Goal: Information Seeking & Learning: Check status

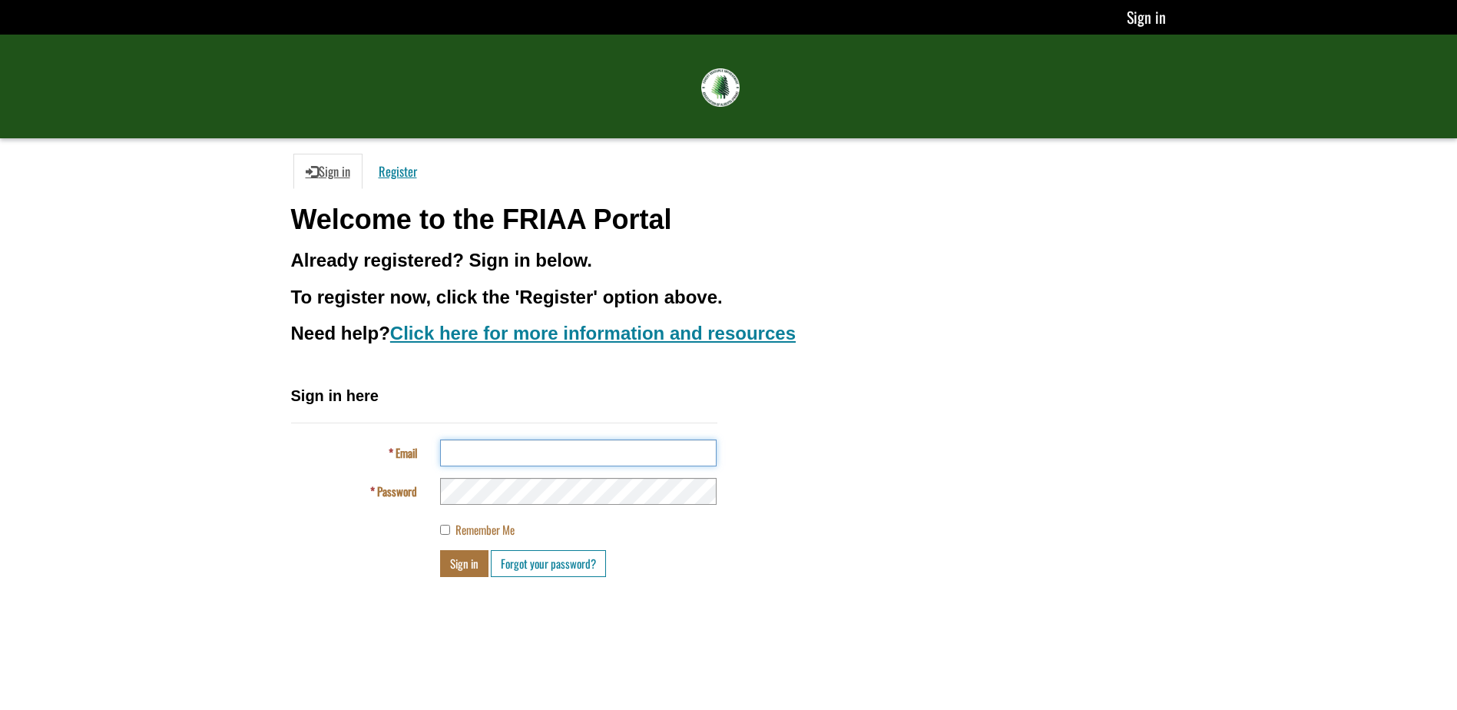
click at [496, 459] on input "Email" at bounding box center [578, 452] width 277 height 27
type input "**********"
click at [1152, 12] on link "Sign in" at bounding box center [1145, 17] width 41 height 25
click at [458, 453] on input "Email" at bounding box center [578, 452] width 277 height 27
type input "**********"
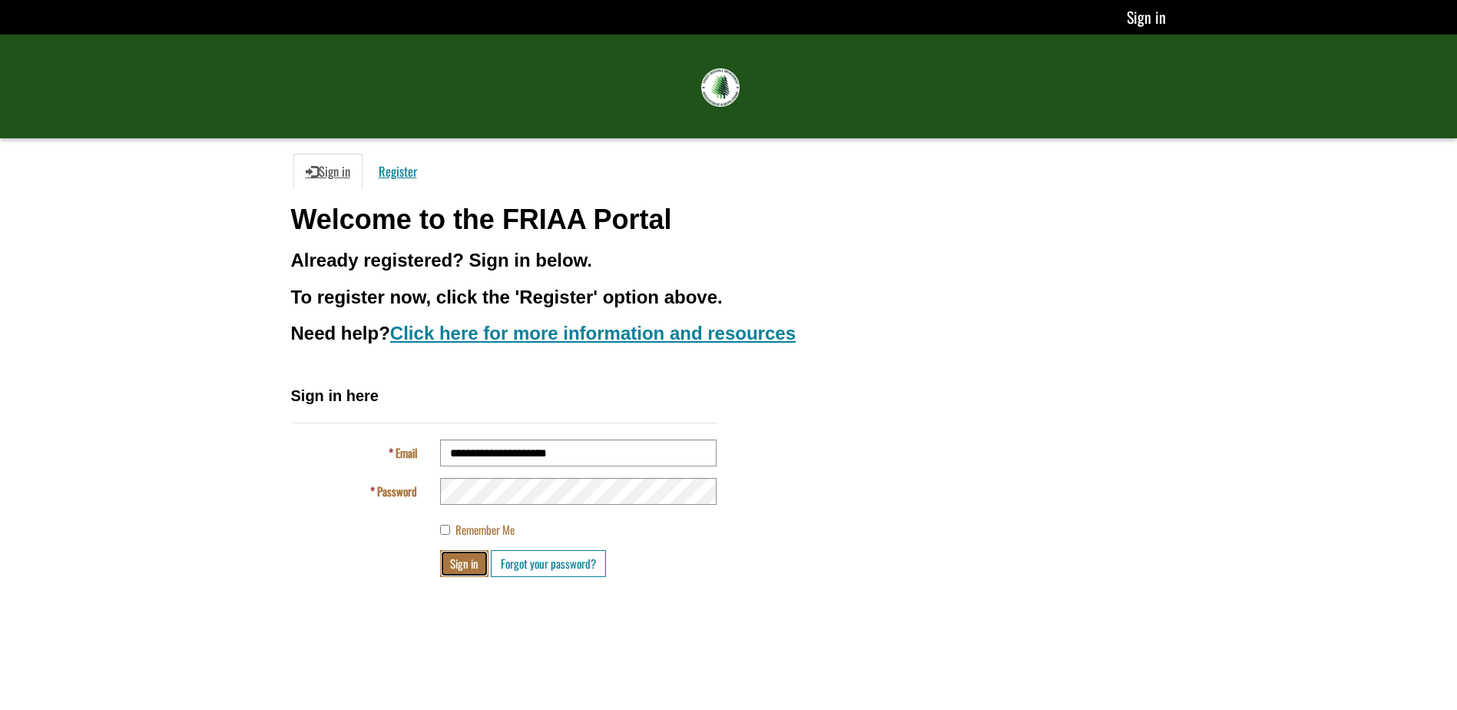
click at [452, 561] on button "Sign in" at bounding box center [464, 563] width 48 height 27
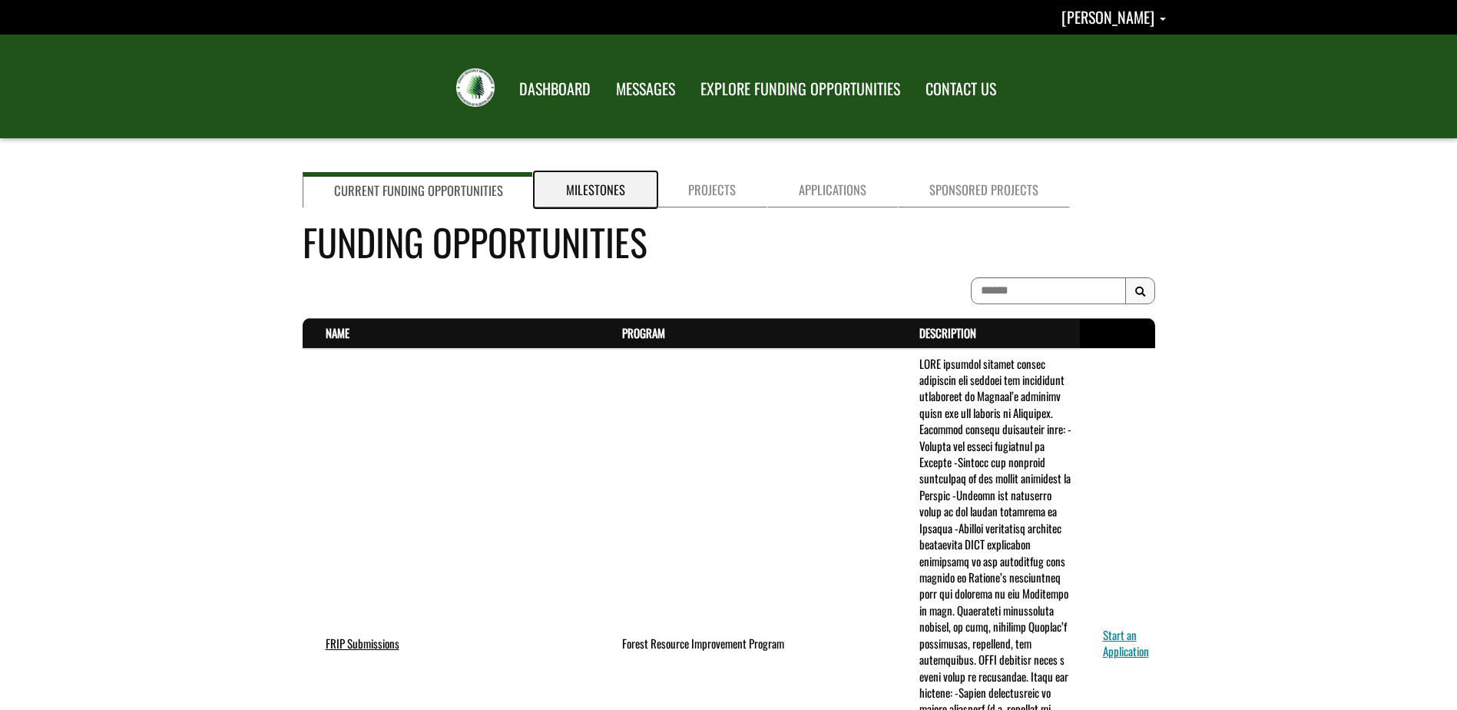
click at [609, 195] on link "Milestones" at bounding box center [596, 189] width 122 height 35
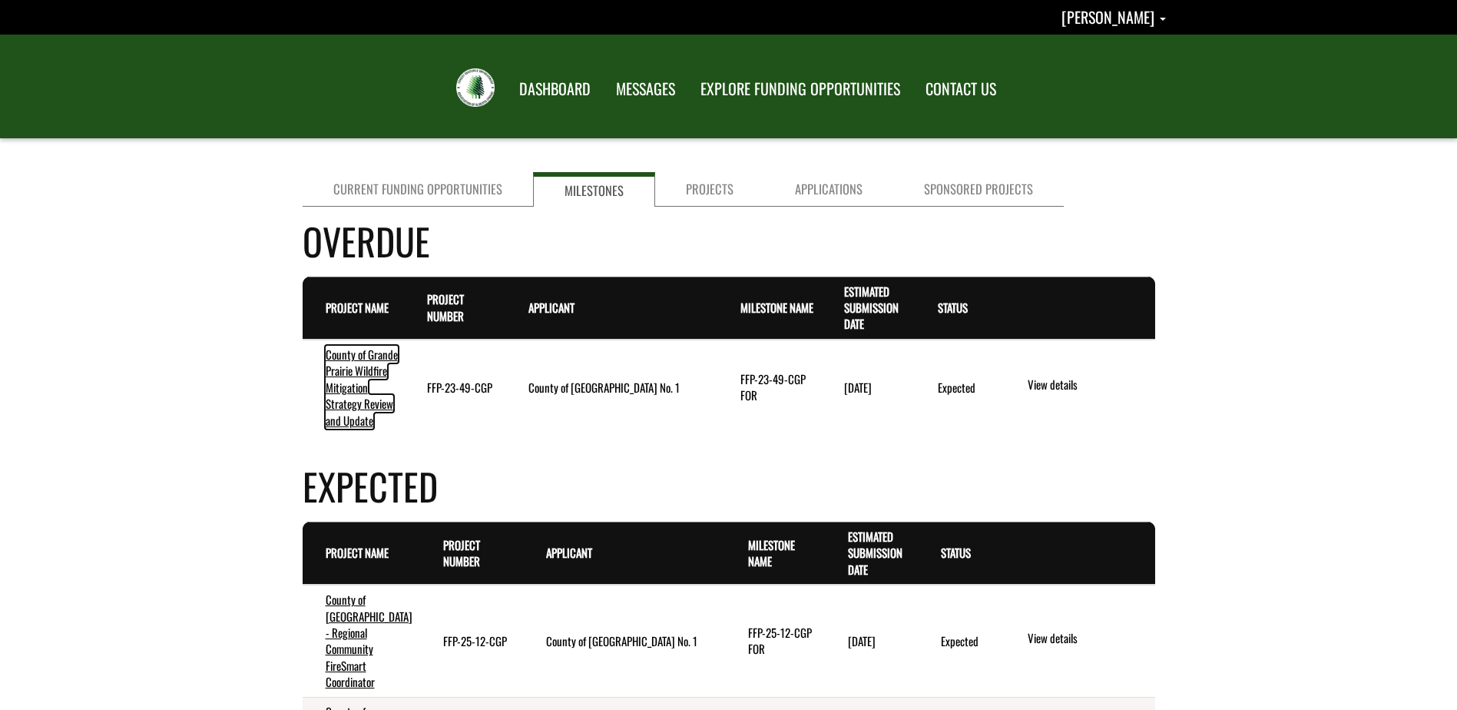
click at [357, 408] on link "County of Grande Prairie Wildfire Mitigation Strategy Review and Update" at bounding box center [362, 387] width 72 height 83
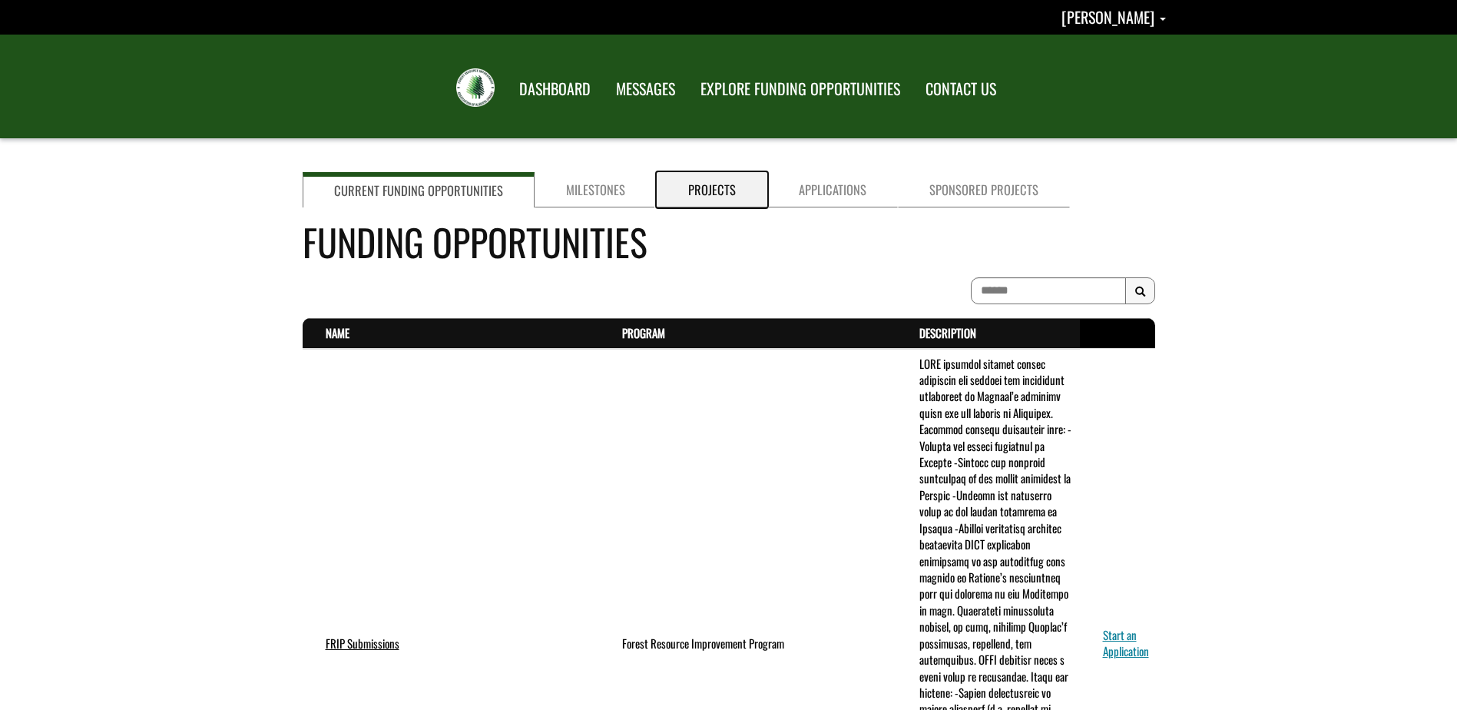
click at [698, 197] on link "Projects" at bounding box center [712, 189] width 111 height 35
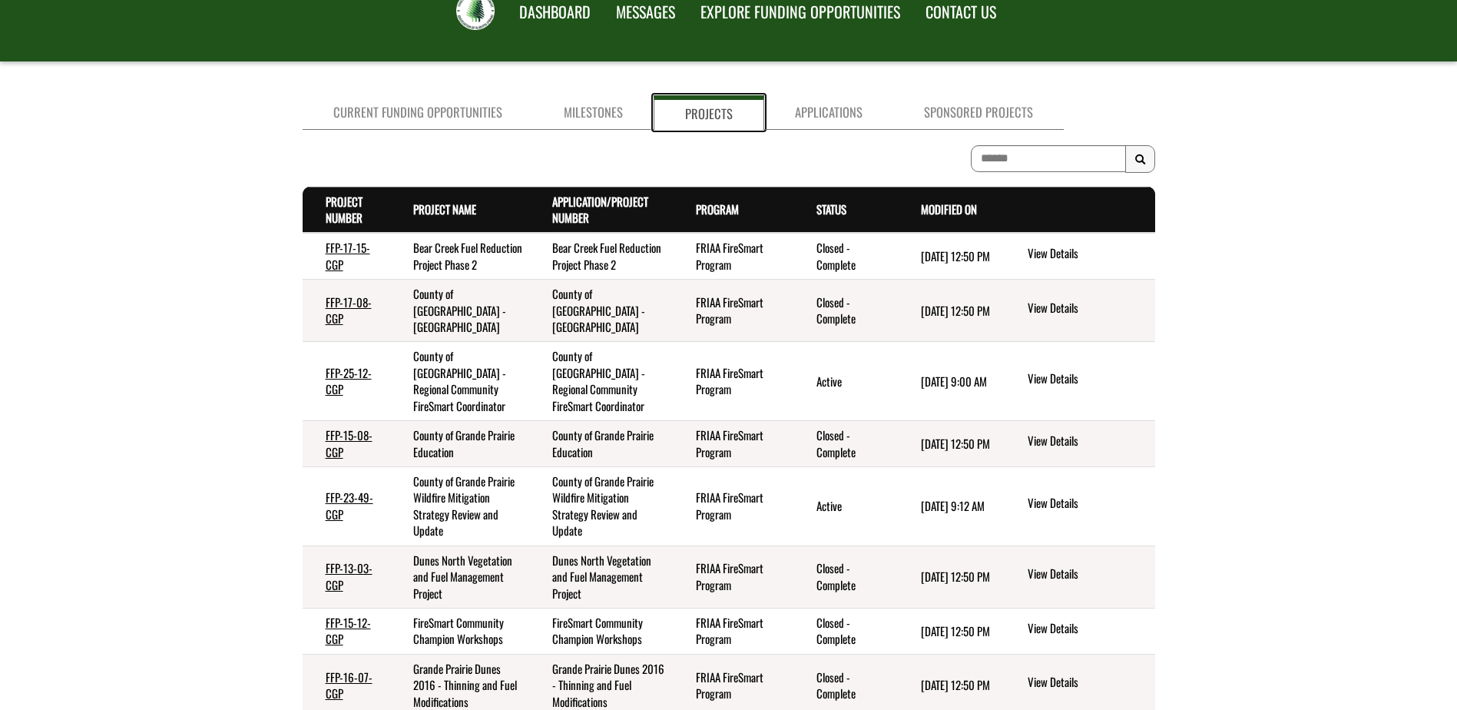
scroll to position [154, 0]
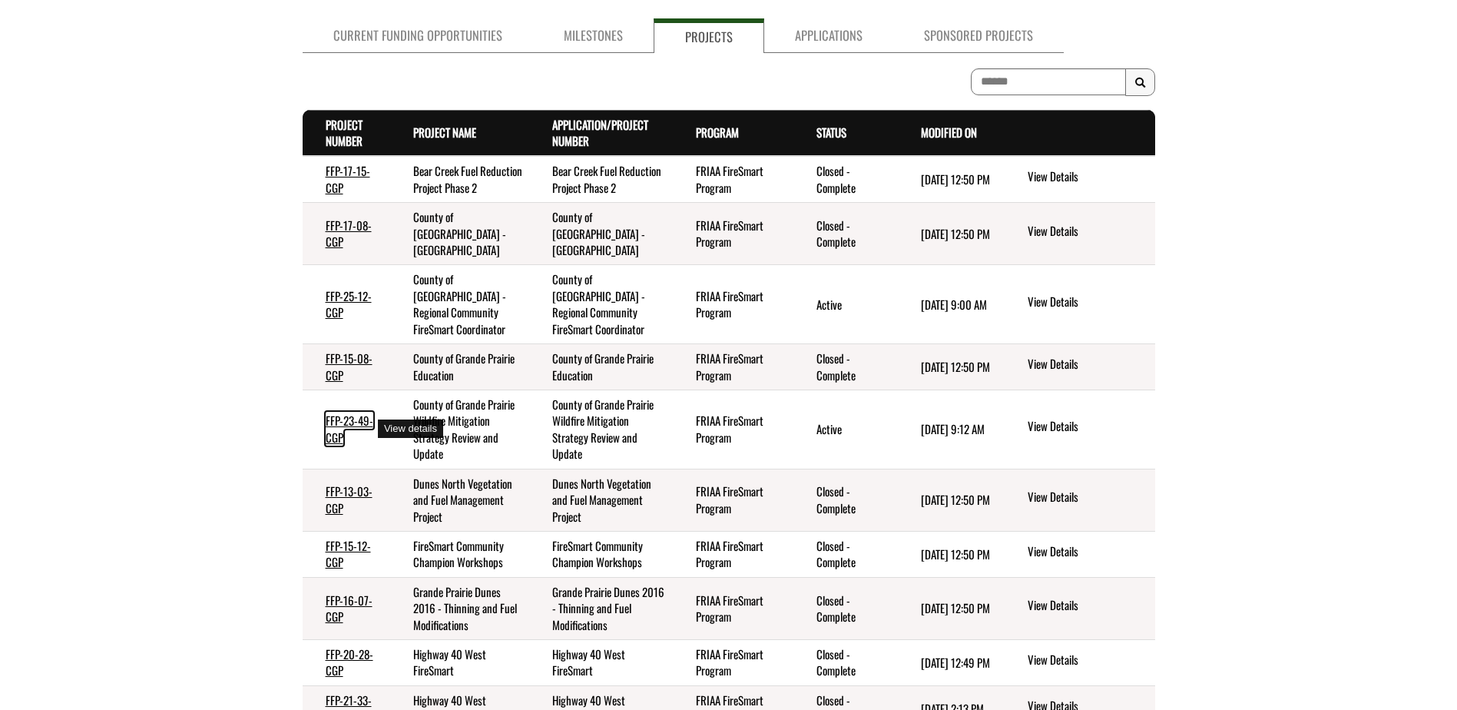
click at [338, 419] on link "FFP-23-49-CGP" at bounding box center [350, 428] width 48 height 33
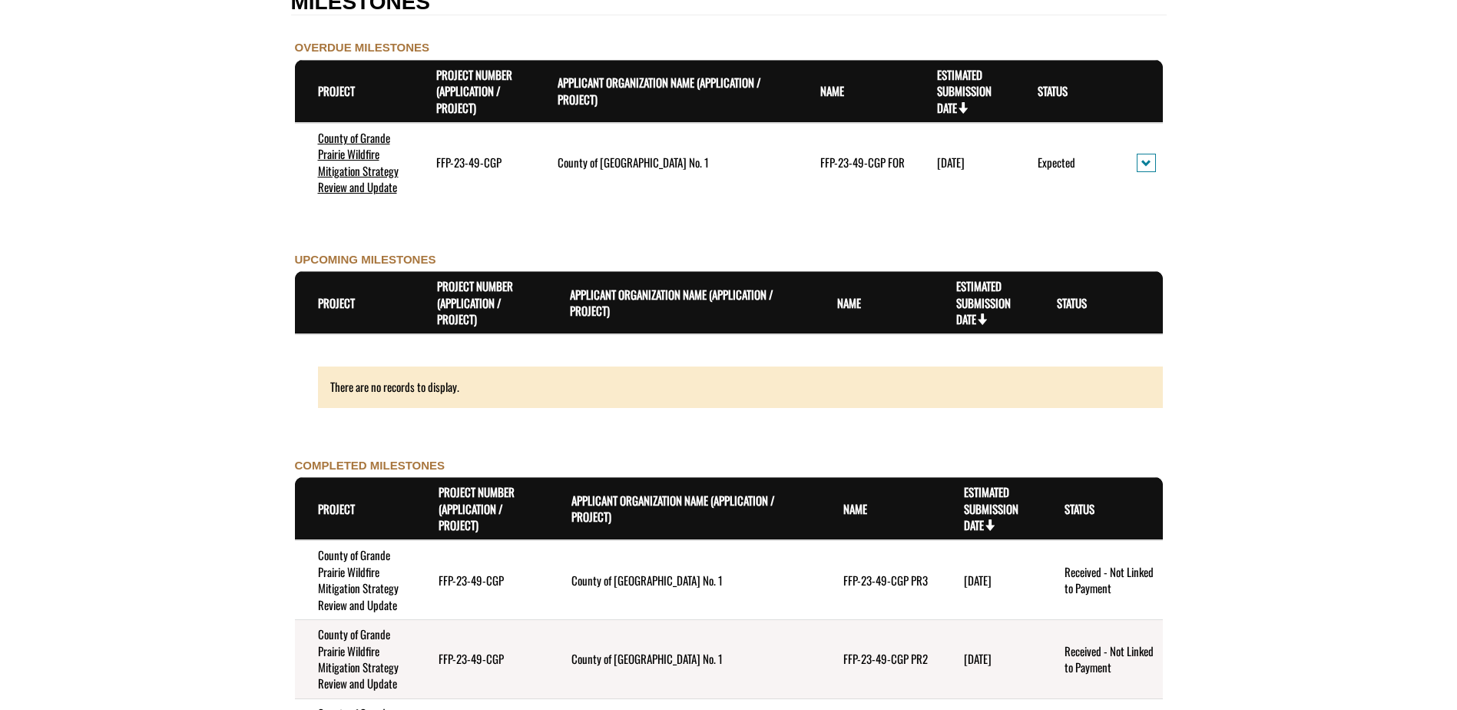
scroll to position [1477, 0]
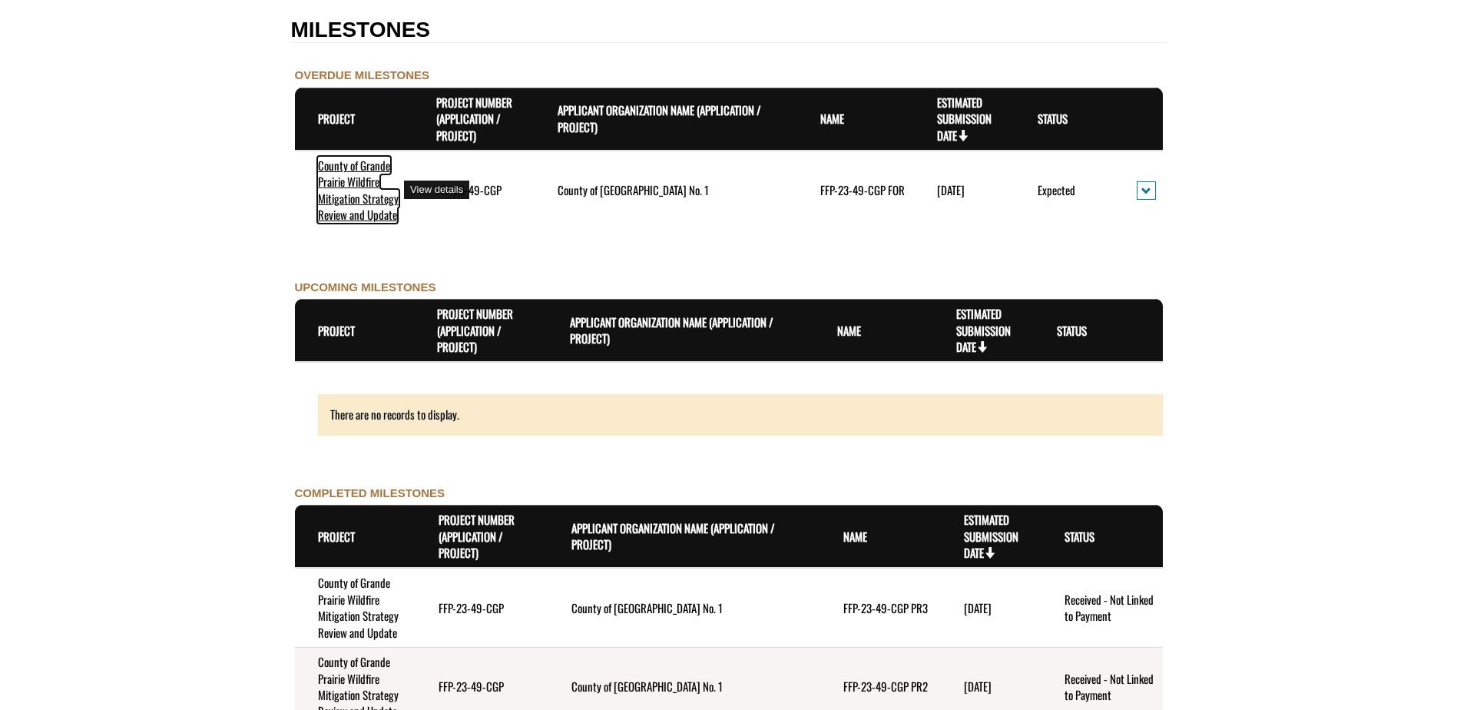
click at [352, 198] on link "County of Grande Prairie Wildfire Mitigation Strategy Review and Update" at bounding box center [358, 190] width 81 height 66
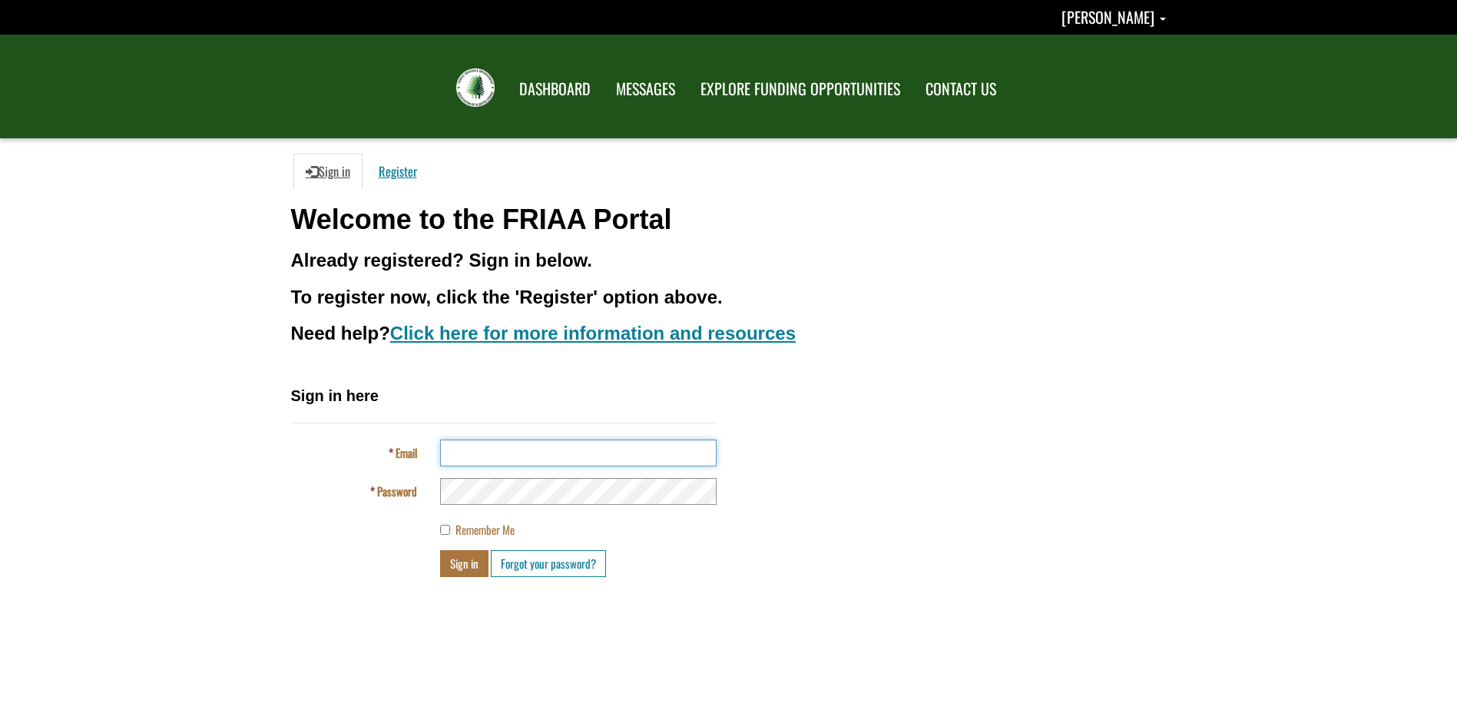
click at [472, 451] on input "Email" at bounding box center [578, 452] width 277 height 27
type input "**********"
click at [473, 565] on button "Sign in" at bounding box center [464, 563] width 48 height 27
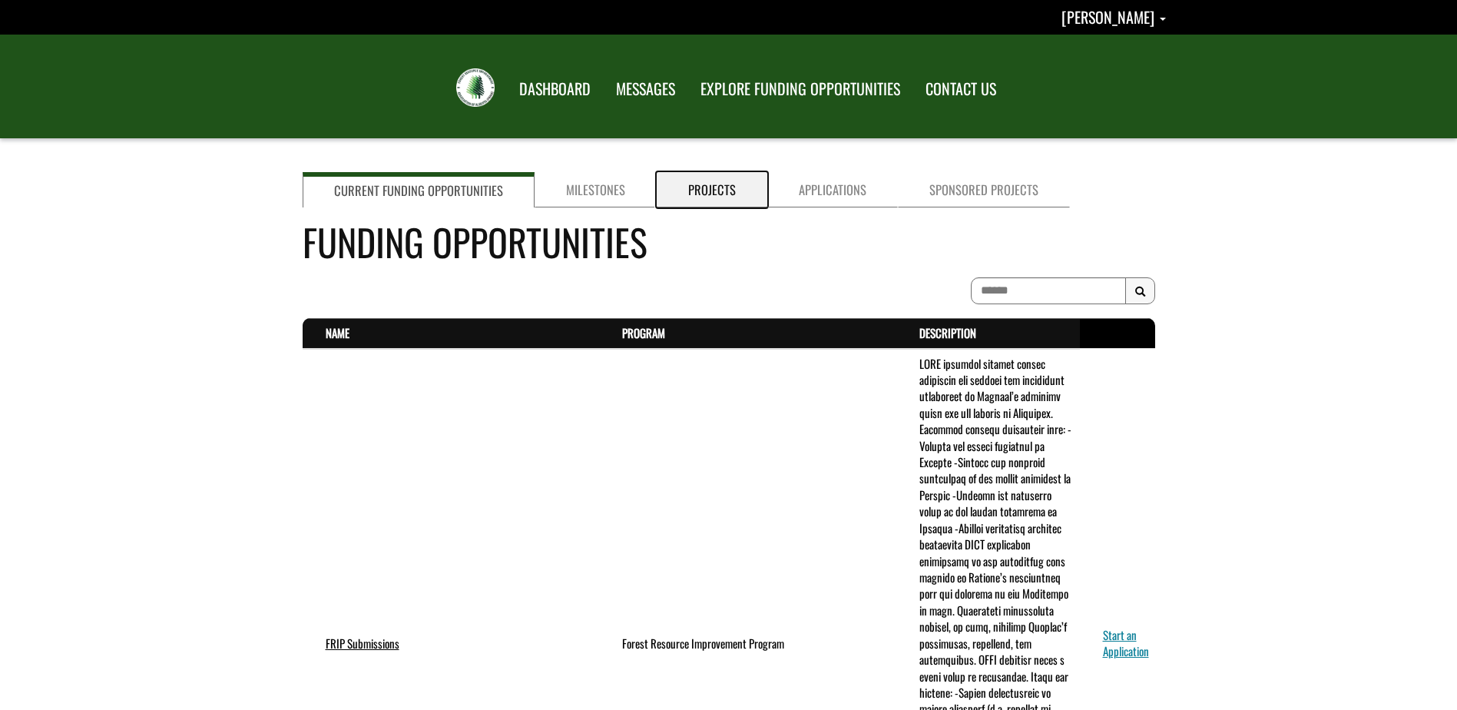
click at [694, 184] on link "Projects" at bounding box center [712, 189] width 111 height 35
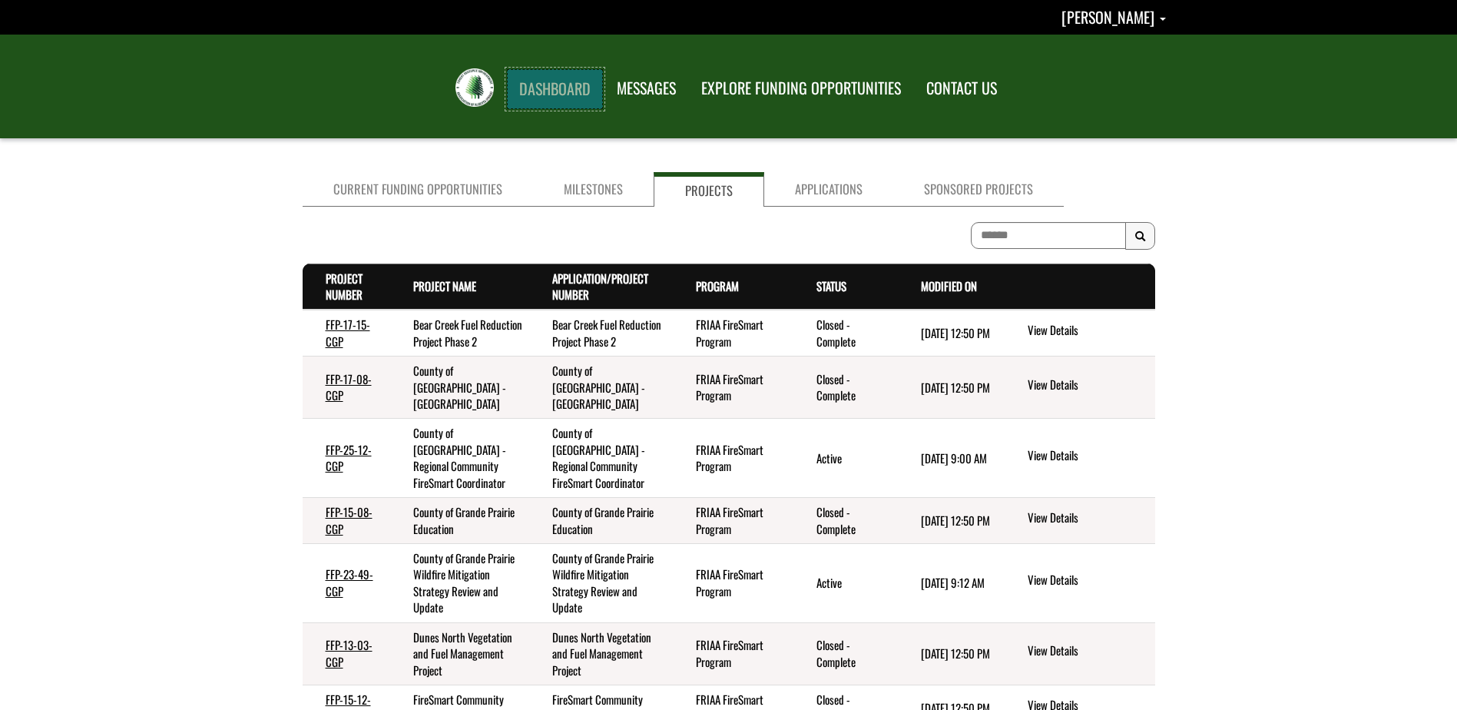
click at [549, 84] on link "DASHBOARD" at bounding box center [555, 89] width 96 height 40
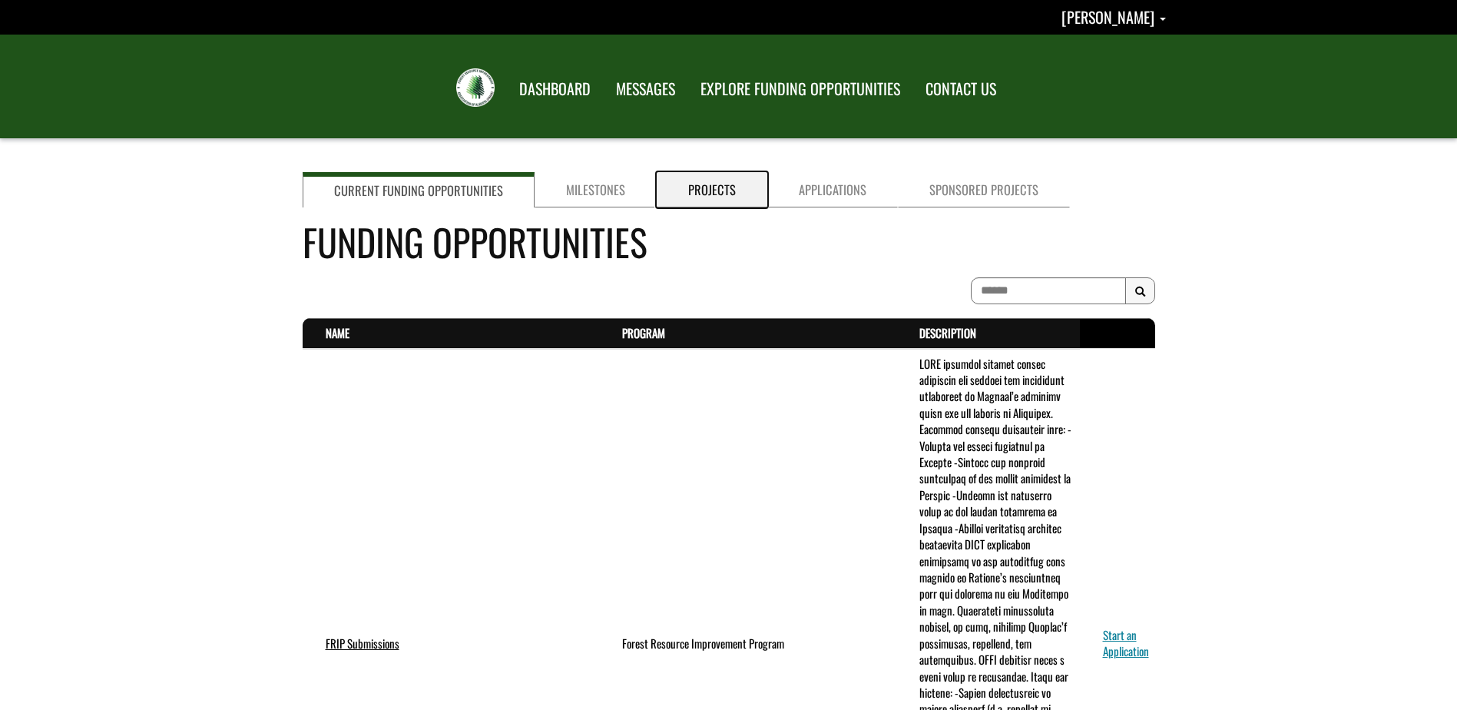
click at [701, 187] on link "Projects" at bounding box center [712, 189] width 111 height 35
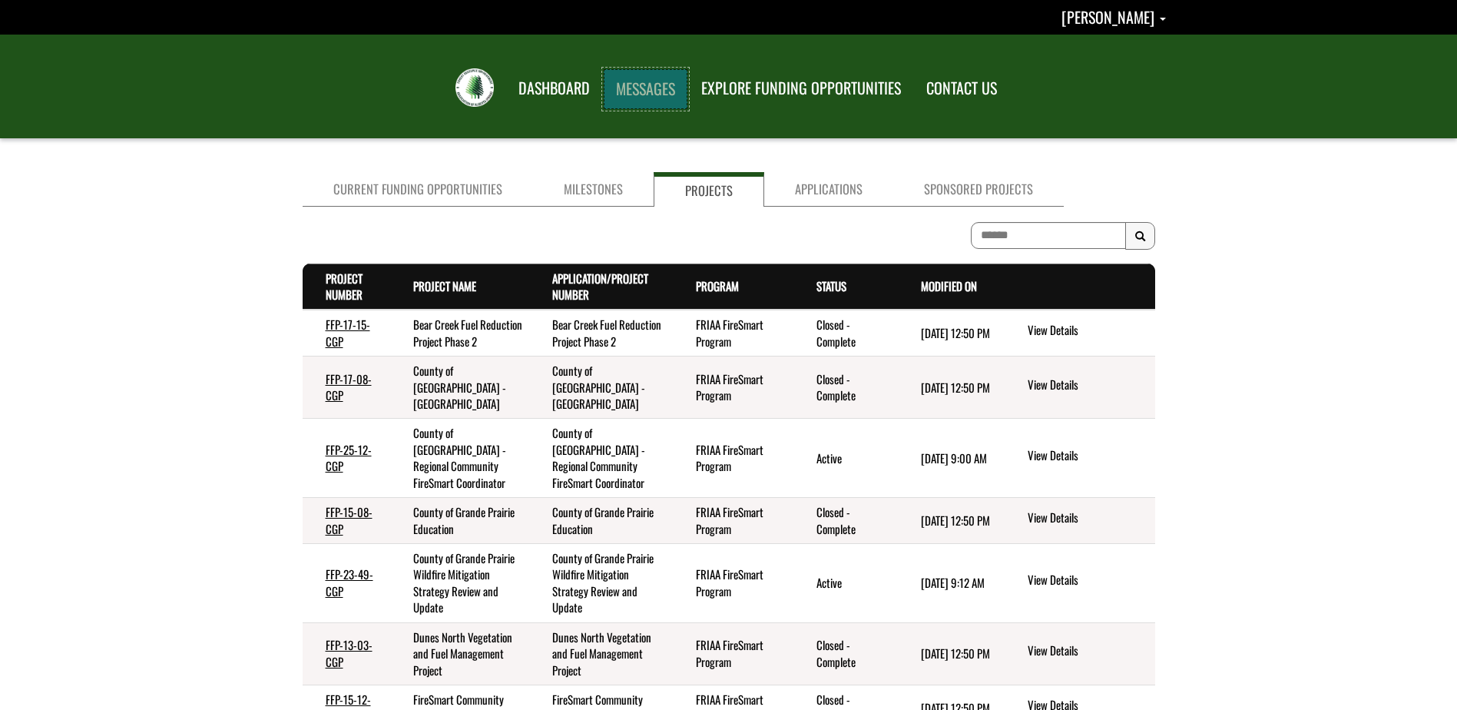
click at [651, 80] on link "MESSAGES" at bounding box center [646, 89] width 84 height 40
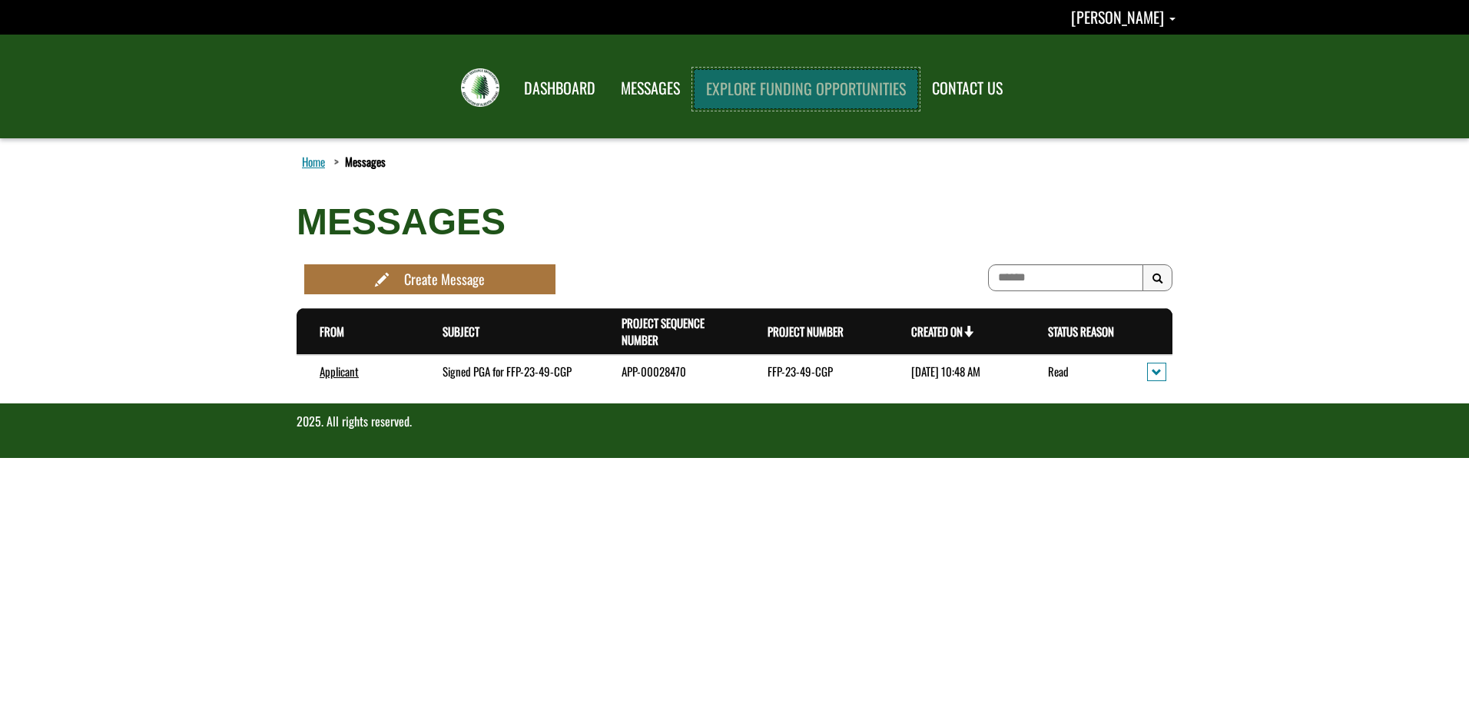
click at [794, 92] on link "EXPLORE FUNDING OPPORTUNITIES" at bounding box center [806, 89] width 224 height 40
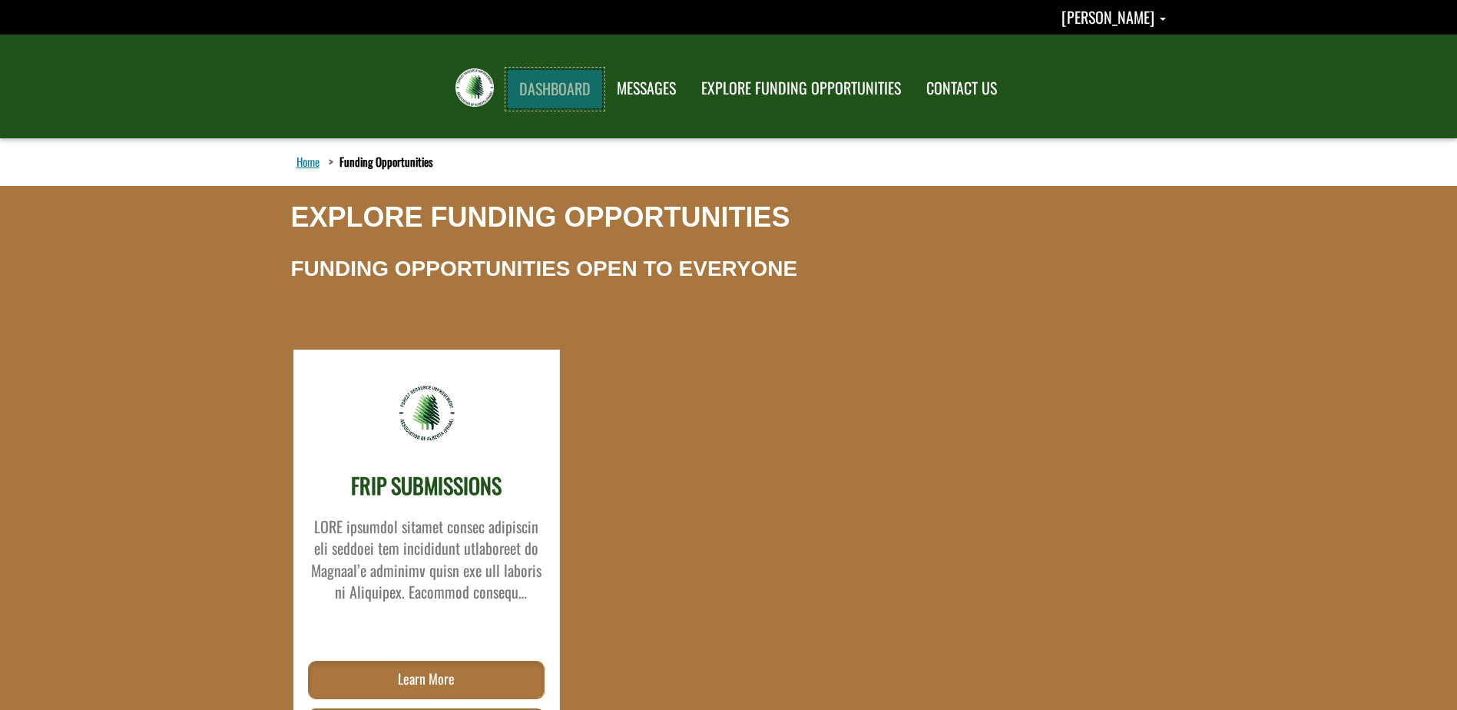
click at [573, 84] on link "DASHBOARD" at bounding box center [555, 89] width 96 height 40
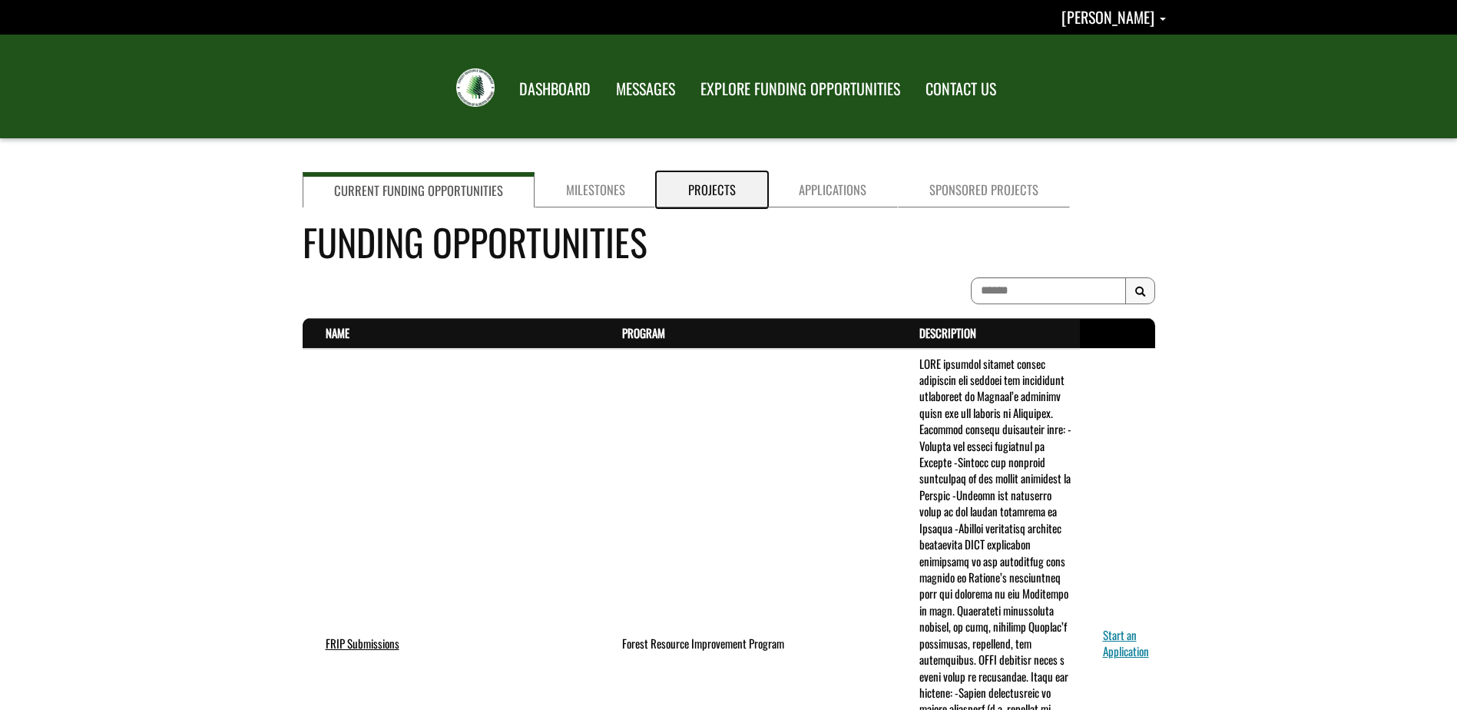
click at [705, 187] on link "Projects" at bounding box center [712, 189] width 111 height 35
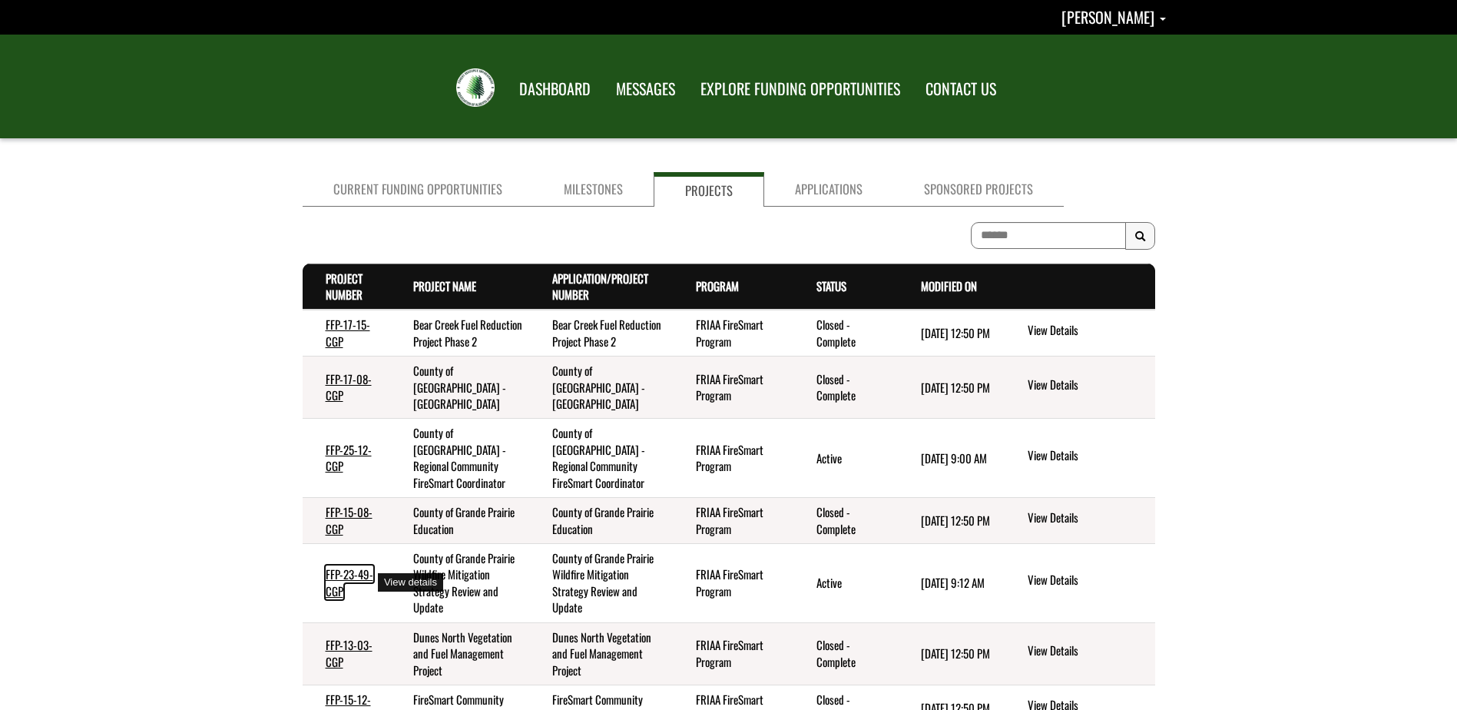
click at [326, 575] on link "FFP-23-49-CGP" at bounding box center [350, 581] width 48 height 33
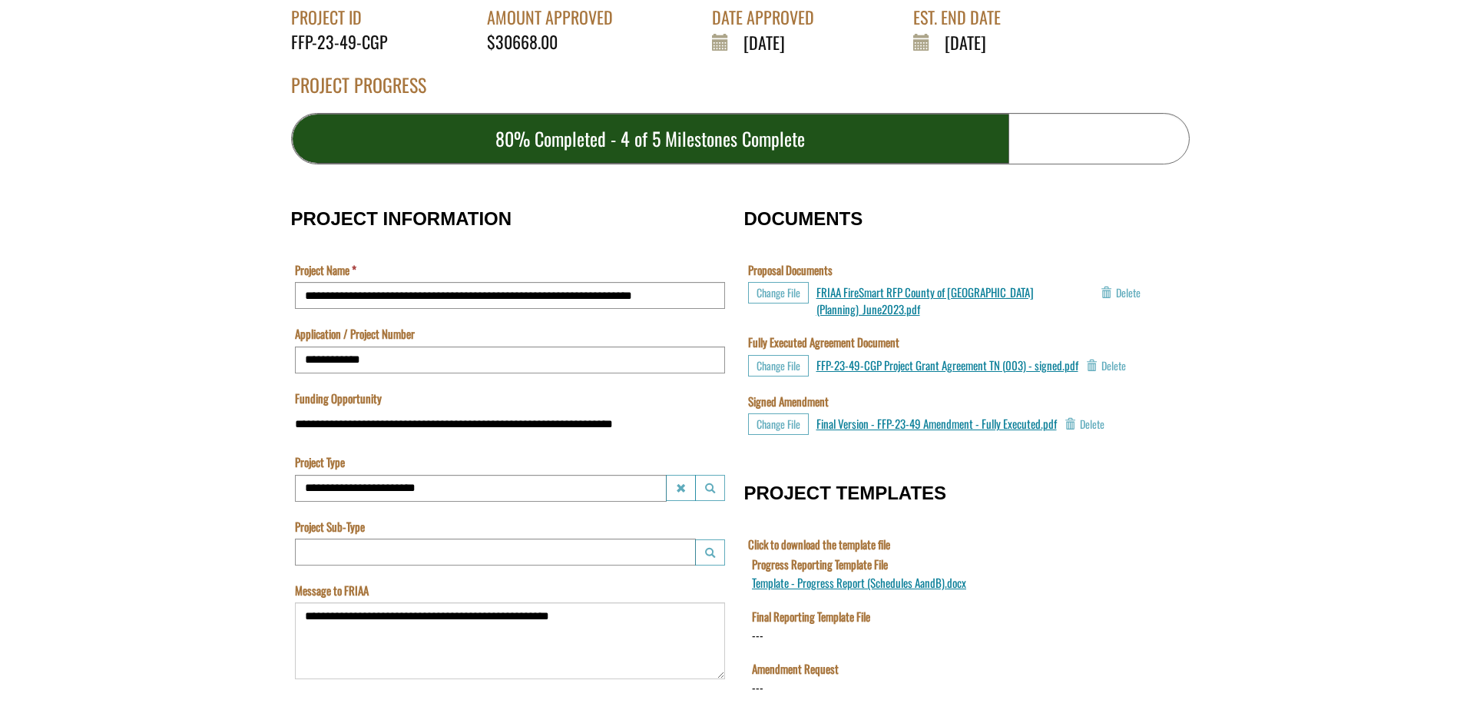
scroll to position [384, 0]
